Goal: Information Seeking & Learning: Learn about a topic

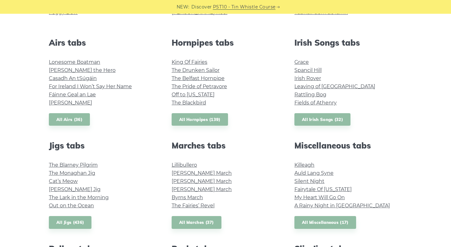
scroll to position [265, 0]
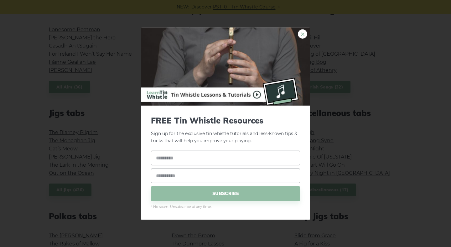
click at [304, 34] on link "×" at bounding box center [302, 33] width 9 height 9
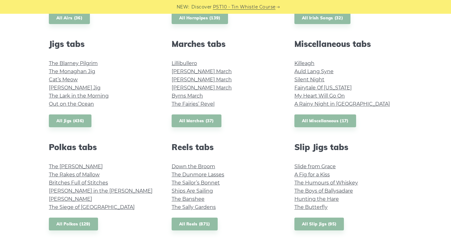
scroll to position [336, 0]
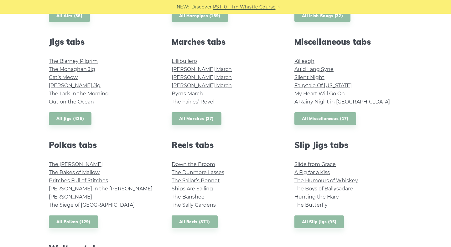
click at [253, 83] on li "O’Neill’s March" at bounding box center [226, 86] width 108 height 8
click at [326, 68] on link "Auld Lang Syne" at bounding box center [313, 69] width 39 height 6
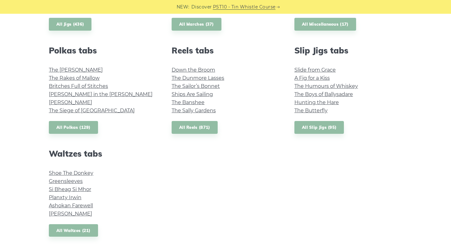
scroll to position [411, 0]
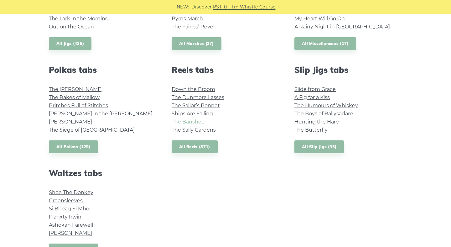
click at [198, 123] on link "The Banshee" at bounding box center [188, 122] width 33 height 6
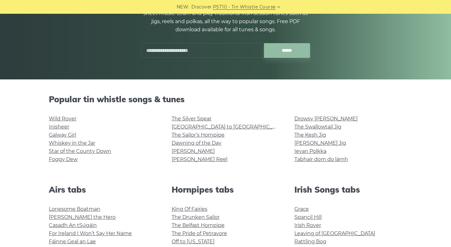
scroll to position [85, 0]
click at [58, 133] on link "Galway Girl" at bounding box center [62, 135] width 27 height 6
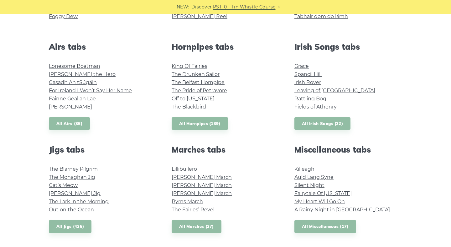
scroll to position [228, 0]
click at [324, 202] on link "My Heart Will Go On" at bounding box center [319, 202] width 50 height 6
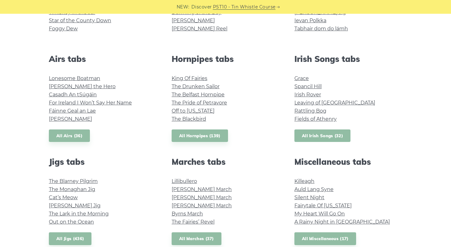
scroll to position [219, 0]
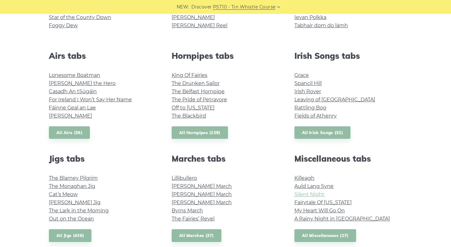
click at [311, 194] on link "Silent Night" at bounding box center [309, 195] width 30 height 6
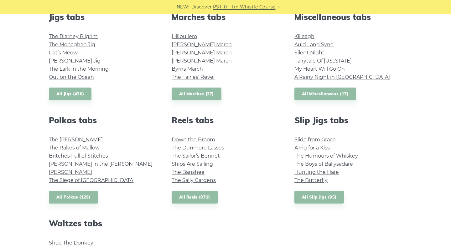
scroll to position [361, 0]
click at [211, 182] on link "The Sally Gardens" at bounding box center [194, 180] width 44 height 6
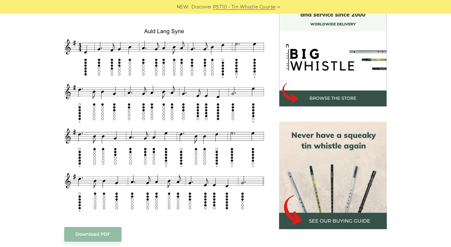
scroll to position [177, 0]
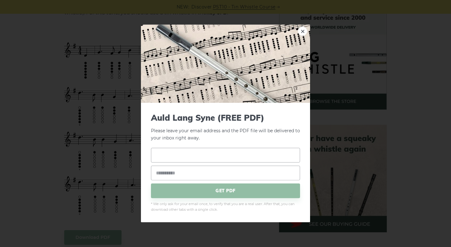
click at [227, 152] on input "text" at bounding box center [225, 155] width 149 height 15
type input "*****"
click at [197, 172] on input "email" at bounding box center [225, 173] width 149 height 15
type input "**********"
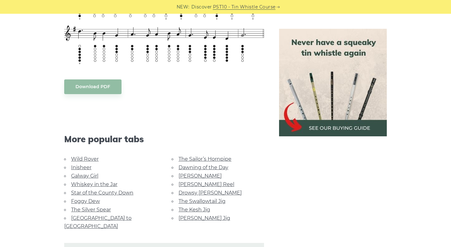
scroll to position [337, 0]
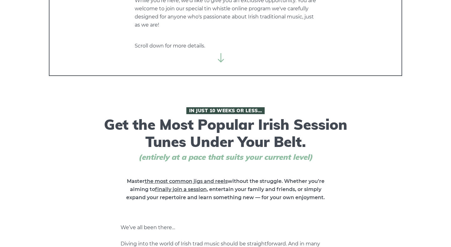
scroll to position [168, 0]
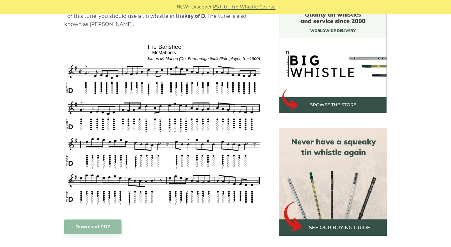
scroll to position [174, 0]
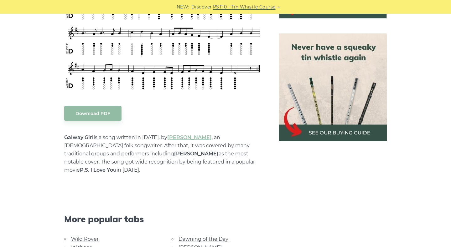
scroll to position [268, 0]
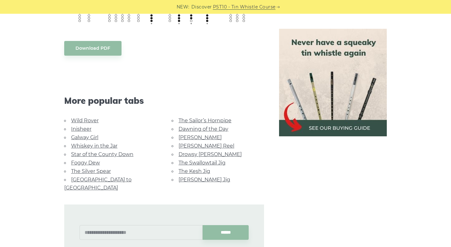
scroll to position [350, 0]
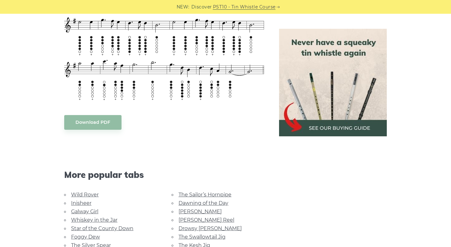
scroll to position [443, 0]
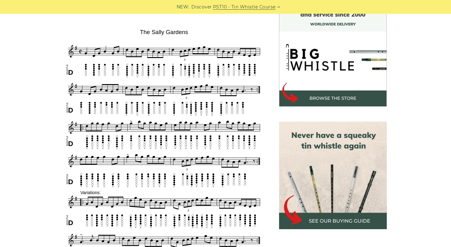
scroll to position [172, 0]
